Goal: Task Accomplishment & Management: Manage account settings

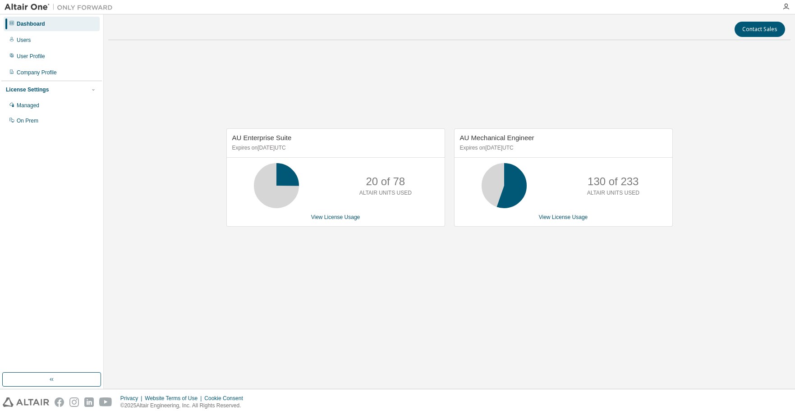
click at [431, 308] on div "AU Enterprise Suite Expires on [DATE] UTC 20 of 78 ALTAIR UNITS USED View Licen…" at bounding box center [449, 182] width 682 height 270
click at [29, 37] on div "Users" at bounding box center [24, 40] width 14 height 7
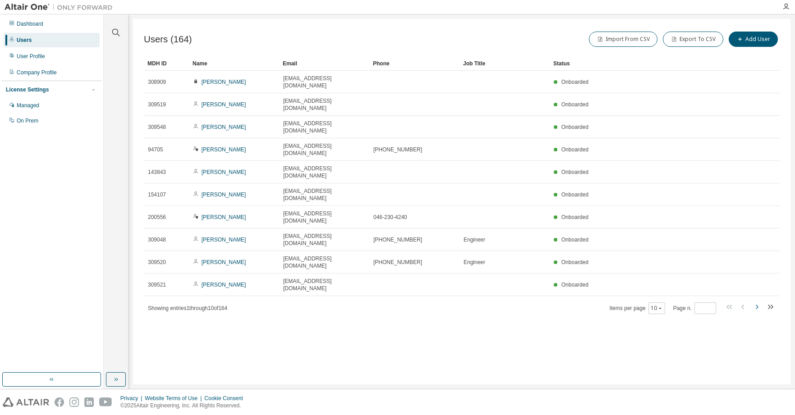
click at [757, 302] on icon "button" at bounding box center [756, 307] width 11 height 11
type input "*"
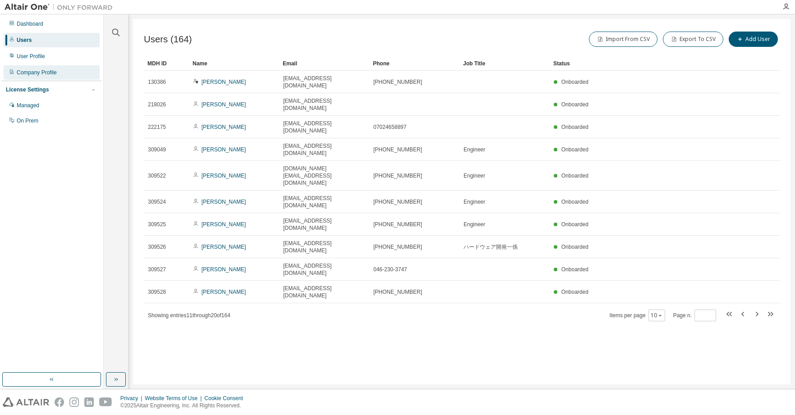
click at [49, 73] on div "Company Profile" at bounding box center [37, 72] width 40 height 7
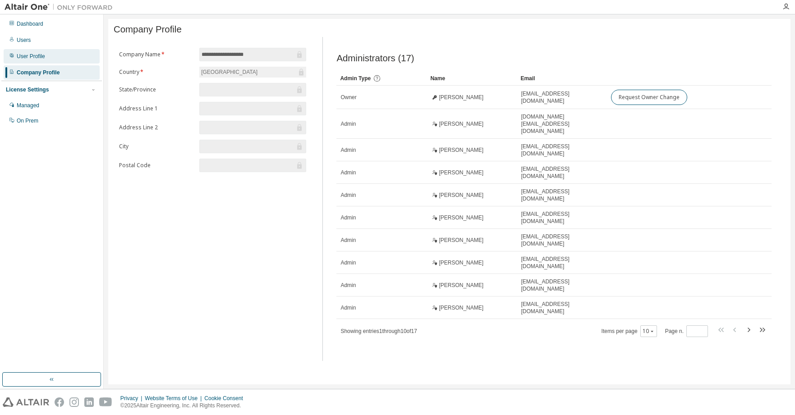
click at [45, 61] on div "User Profile" at bounding box center [52, 56] width 96 height 14
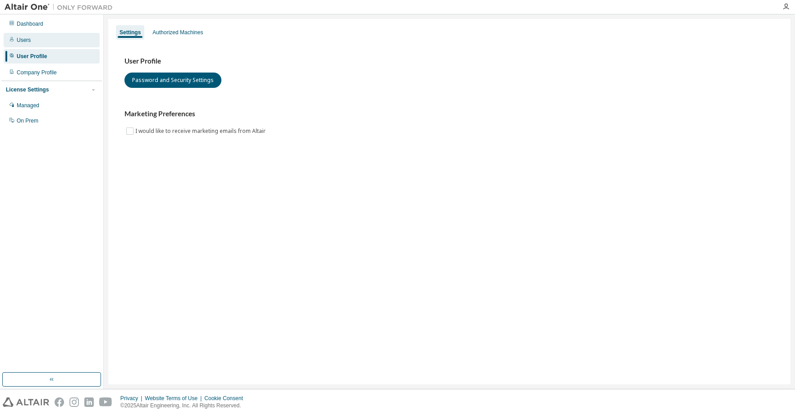
click at [39, 46] on div "Users" at bounding box center [52, 40] width 96 height 14
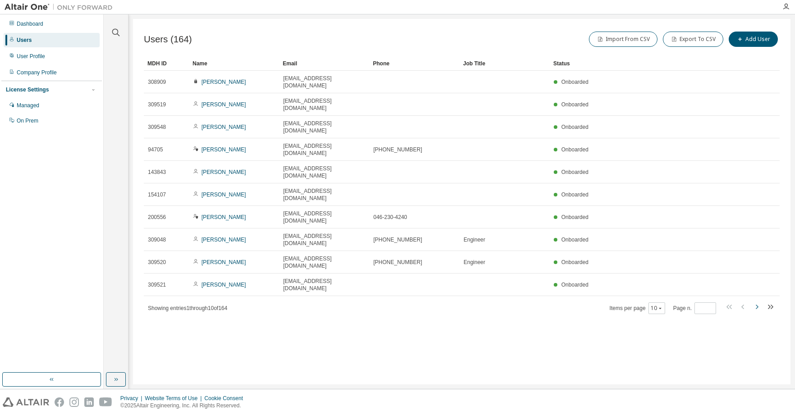
click at [760, 302] on icon "button" at bounding box center [756, 307] width 11 height 11
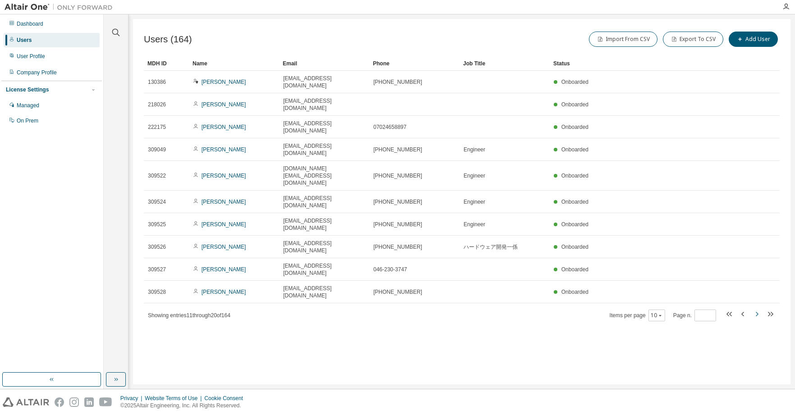
click at [760, 309] on icon "button" at bounding box center [756, 314] width 11 height 11
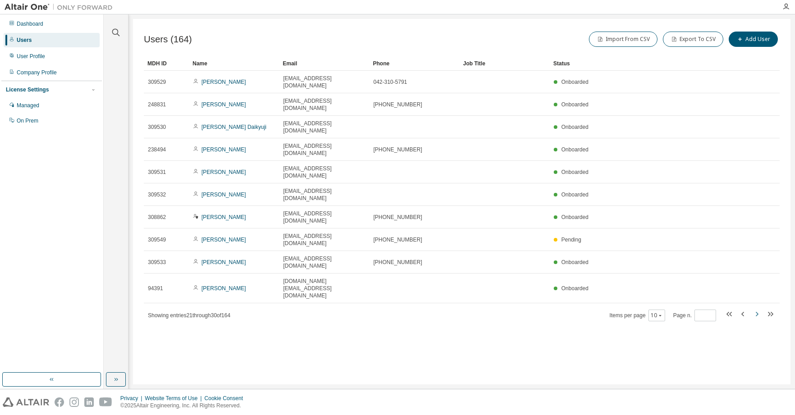
click at [760, 309] on icon "button" at bounding box center [756, 314] width 11 height 11
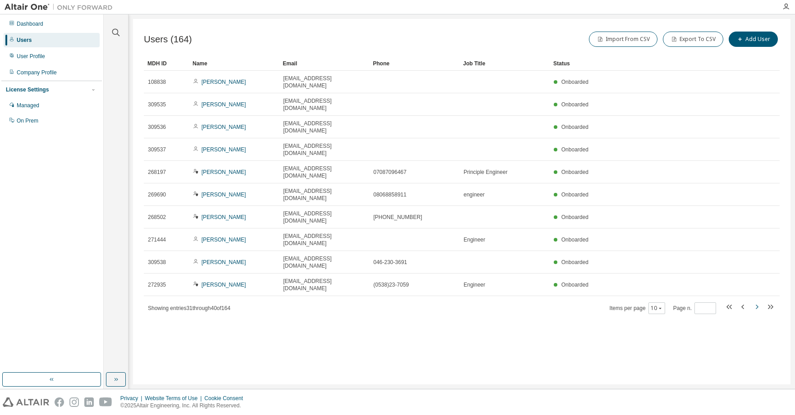
click at [760, 302] on icon "button" at bounding box center [756, 307] width 11 height 11
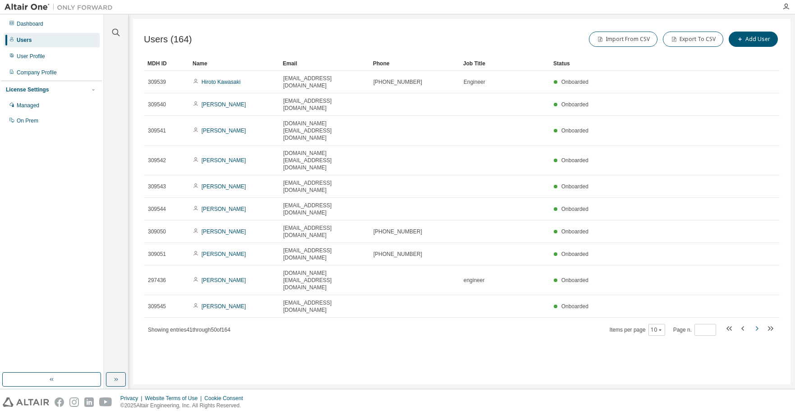
click at [760, 323] on icon "button" at bounding box center [756, 328] width 11 height 11
type input "*"
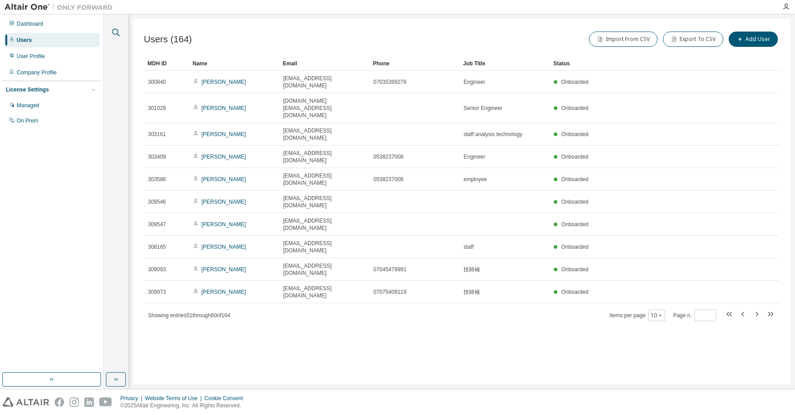
click at [114, 28] on icon "button" at bounding box center [115, 32] width 11 height 11
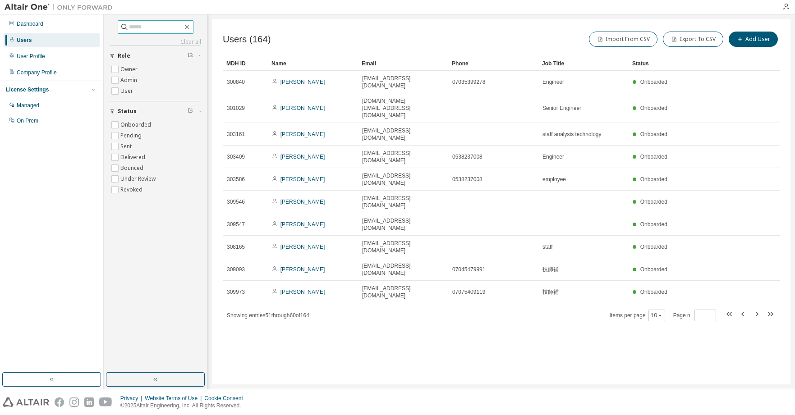
click at [156, 26] on input "text" at bounding box center [156, 27] width 54 height 9
type input "*****"
type input "*"
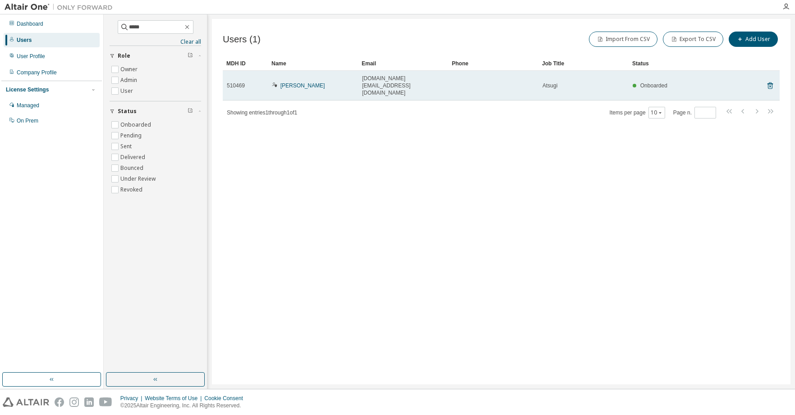
click at [385, 83] on td "[DOMAIN_NAME][EMAIL_ADDRESS][DOMAIN_NAME]" at bounding box center [403, 86] width 90 height 30
click at [313, 83] on link "[PERSON_NAME]" at bounding box center [302, 86] width 45 height 6
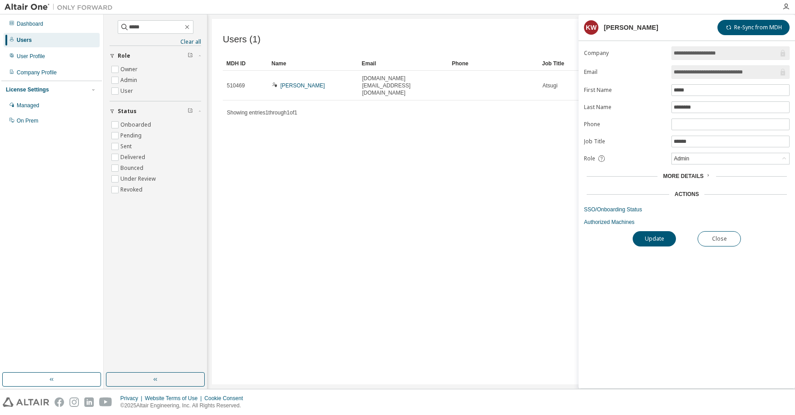
click at [684, 177] on span "More Details" at bounding box center [683, 176] width 41 height 6
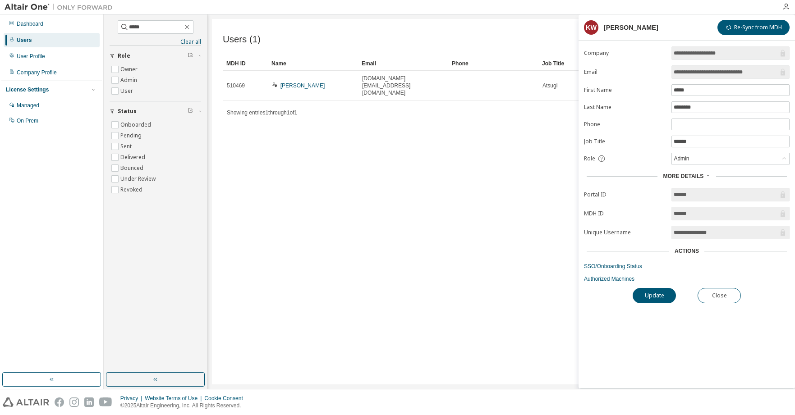
click at [693, 252] on div "Actions" at bounding box center [687, 251] width 24 height 7
click at [622, 281] on link "Authorized Machines" at bounding box center [687, 278] width 206 height 7
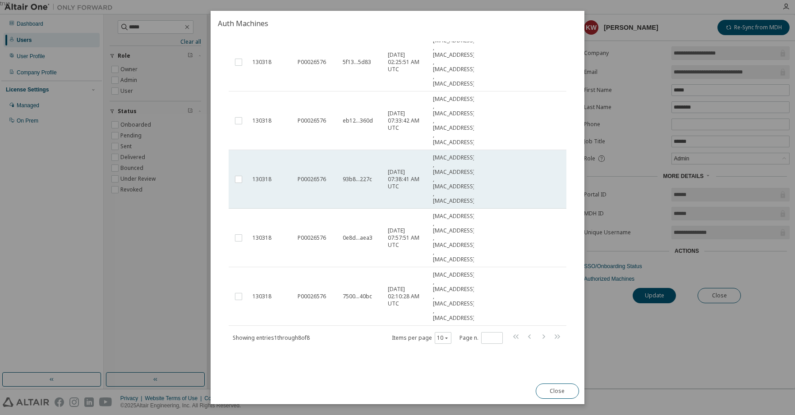
scroll to position [158, 0]
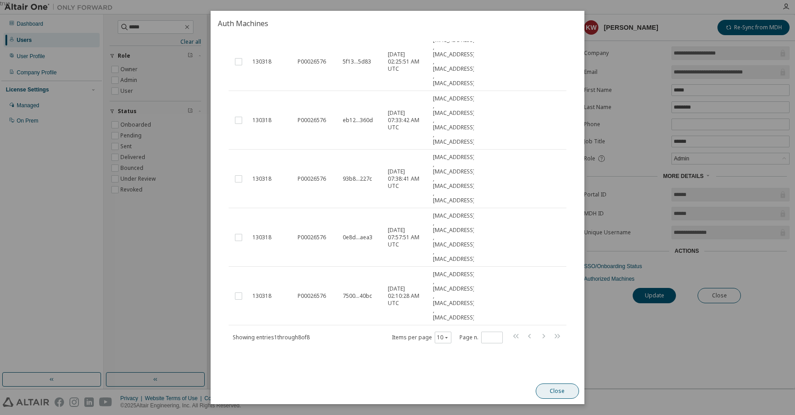
click at [542, 394] on button "Close" at bounding box center [557, 391] width 43 height 15
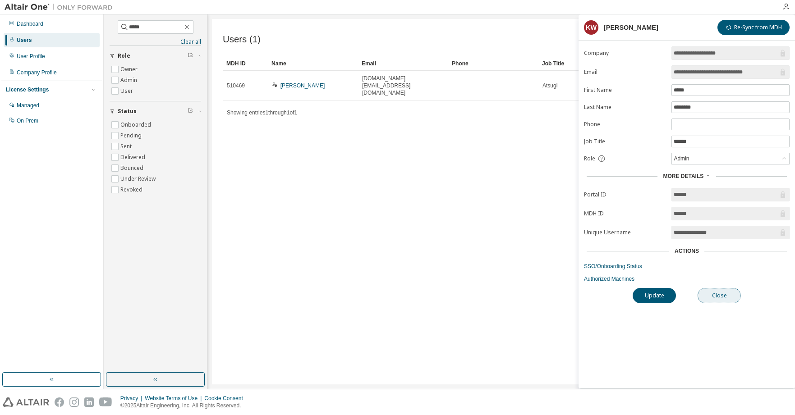
click at [725, 295] on button "Close" at bounding box center [719, 295] width 43 height 15
